Goal: Task Accomplishment & Management: Use online tool/utility

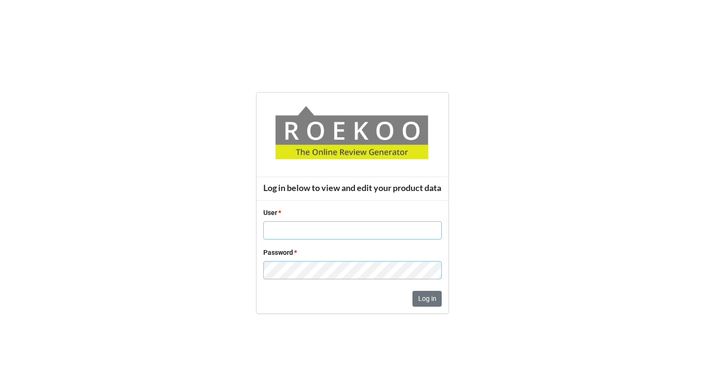
click at [301, 235] on input "text" at bounding box center [352, 230] width 178 height 18
paste input "Hills [GEOGRAPHIC_DATA]"
type input "Hills [GEOGRAPHIC_DATA]"
click at [295, 265] on div "Password *" at bounding box center [352, 267] width 178 height 40
click at [423, 307] on button "Log in" at bounding box center [427, 299] width 29 height 16
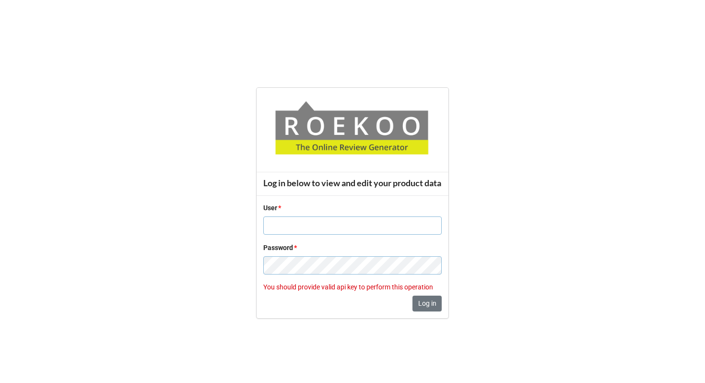
click at [375, 226] on input "text" at bounding box center [352, 225] width 178 height 18
type input "Hills [GEOGRAPHIC_DATA]"
click at [243, 262] on form "Log in below to view and edit your product data User * Hills [GEOGRAPHIC_DATA] …" at bounding box center [352, 203] width 705 height 344
click at [436, 312] on button "Log in" at bounding box center [427, 303] width 29 height 16
drag, startPoint x: 293, startPoint y: 230, endPoint x: 285, endPoint y: 227, distance: 8.5
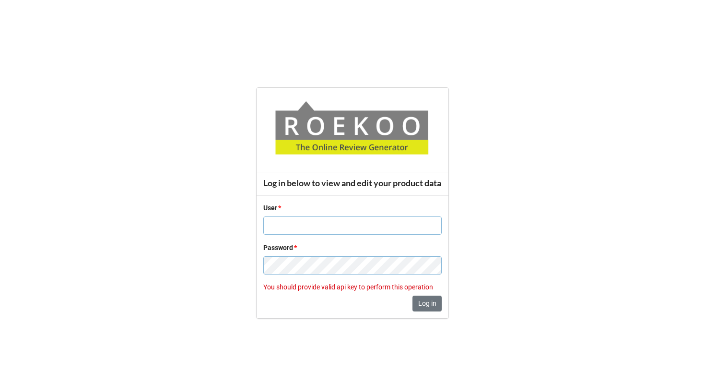
click at [293, 230] on input "text" at bounding box center [352, 225] width 178 height 18
paste input "Dior"
type input "Dior"
click at [434, 312] on button "Log in" at bounding box center [427, 303] width 29 height 16
click at [336, 291] on p "You should provide valid api key to perform this operation" at bounding box center [352, 287] width 178 height 10
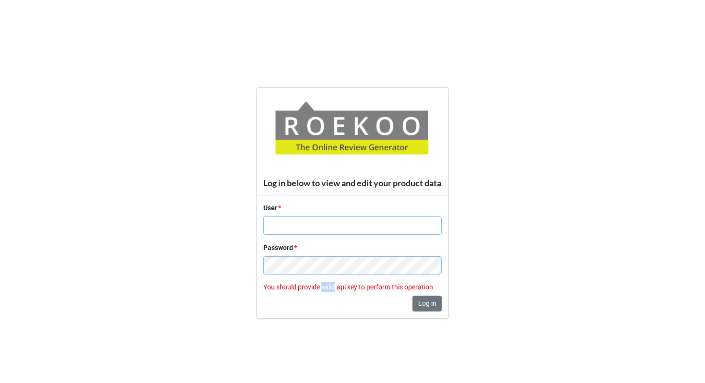
click at [336, 291] on p "You should provide valid api key to perform this operation" at bounding box center [352, 287] width 178 height 10
copy div "You should provide valid api key to perform this operation Log in"
